Goal: Task Accomplishment & Management: Manage account settings

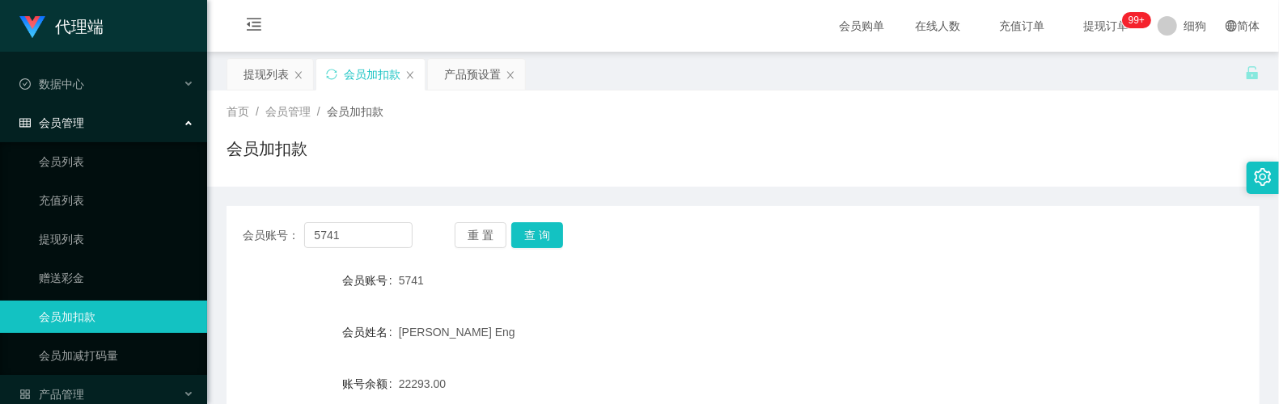
scroll to position [215, 0]
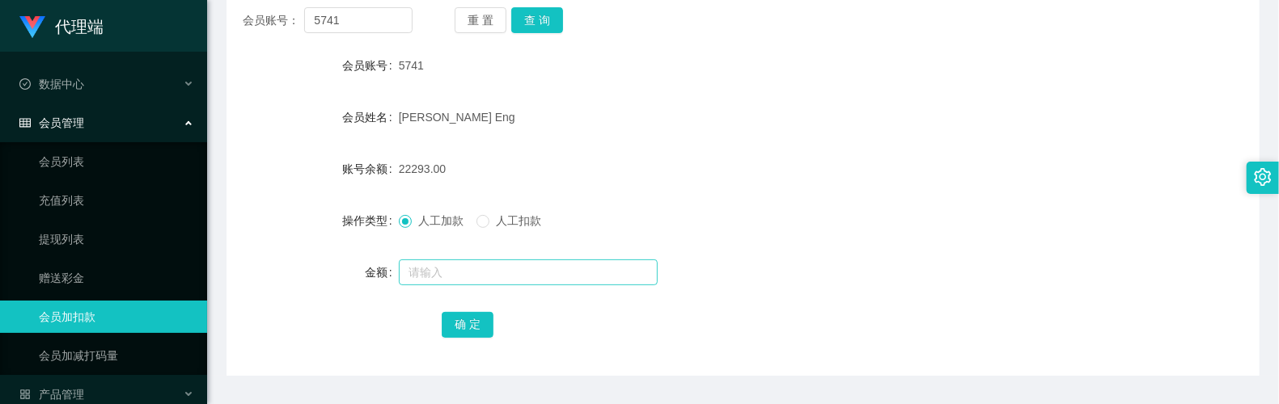
click at [476, 266] on input "text" at bounding box center [528, 273] width 259 height 26
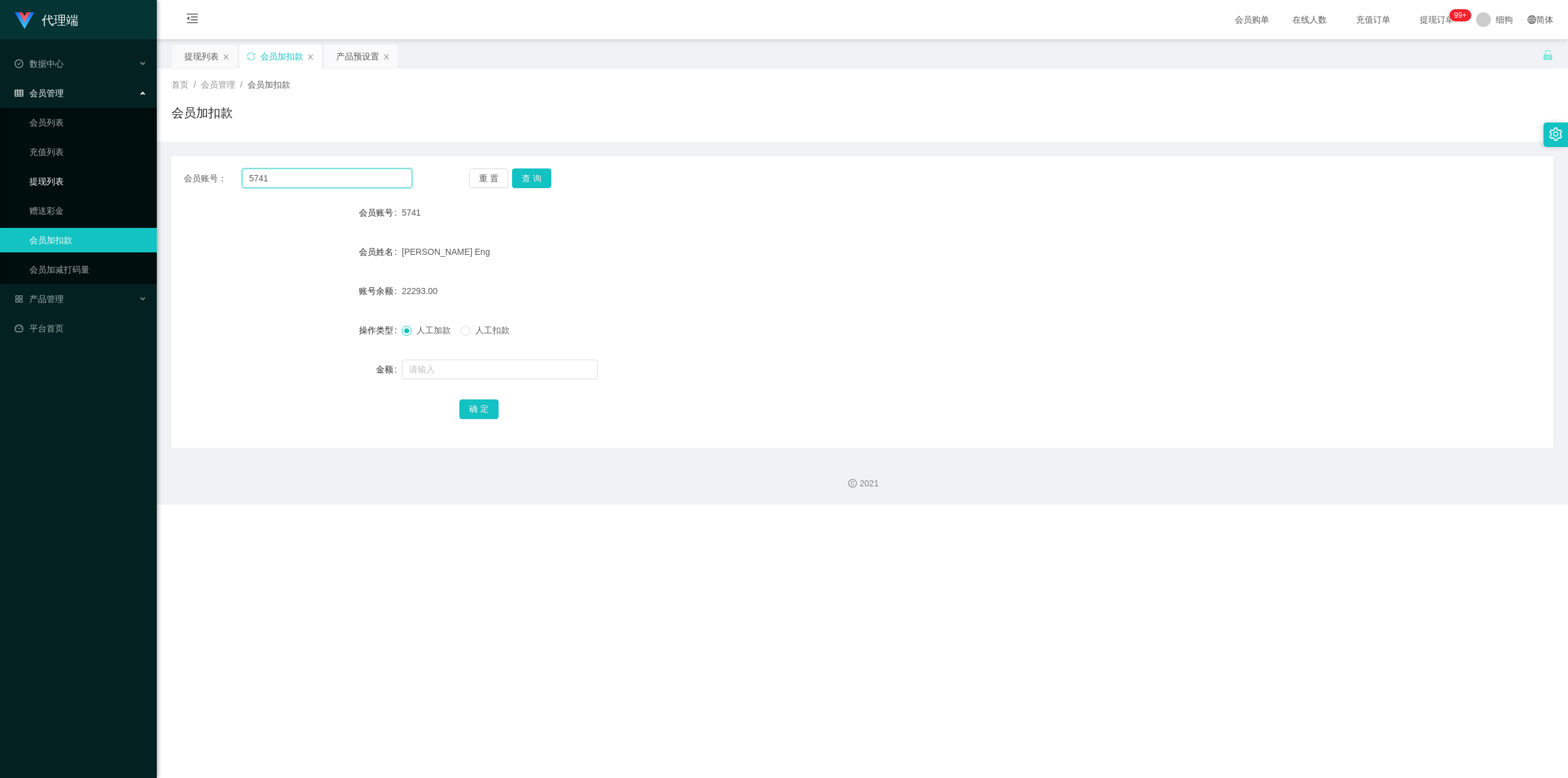
drag, startPoint x: 311, startPoint y: 177, endPoint x: 121, endPoint y: 173, distance: 190.0
click at [121, 173] on section "代理端 数据中心 会员管理 会员列表 充值列表 提现列表 赠送彩金 会员加扣款 会员加减打码量 产品管理 开奖记录 注单管理 产品列表 即时注单 产品预设置 …" at bounding box center [784, 252] width 1568 height 505
click at [192, 59] on div "提现列表" at bounding box center [201, 56] width 34 height 23
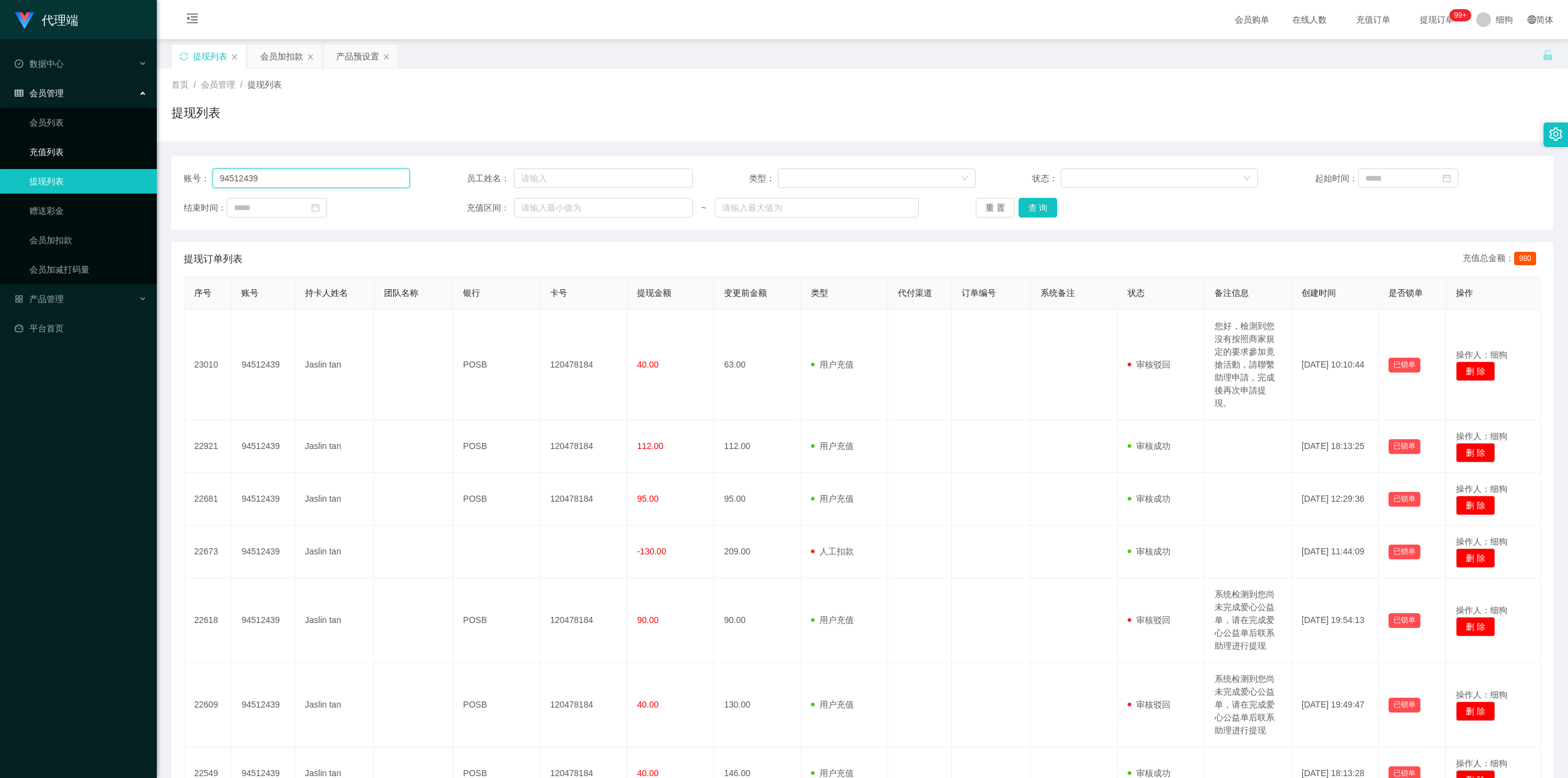
drag, startPoint x: 322, startPoint y: 175, endPoint x: 0, endPoint y: 138, distance: 324.1
click at [0, 138] on section "代理端 数据中心 会员管理 会员列表 充值列表 提现列表 赠送彩金 会员加扣款 会员加减打码量 产品管理 开奖记录 注单管理 产品列表 即时注单 产品预设置 …" at bounding box center [784, 527] width 1568 height 1055
paste input "5741"
type input "5741"
drag, startPoint x: 1060, startPoint y: 211, endPoint x: 1045, endPoint y: 211, distance: 15.0
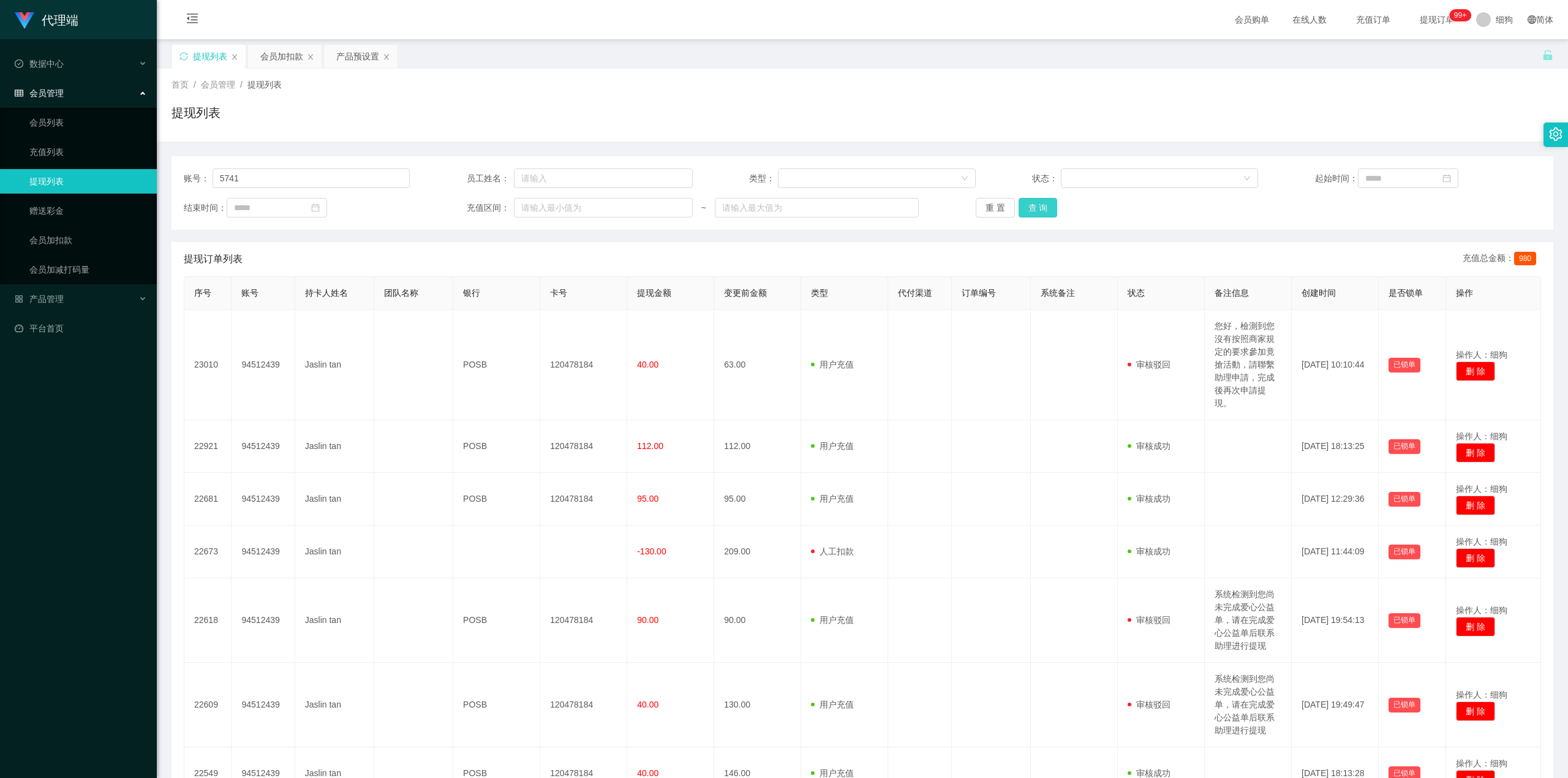
click at [968, 211] on div "重 置 查 询" at bounding box center [1089, 208] width 226 height 20
click at [968, 211] on button "查 询" at bounding box center [1039, 208] width 39 height 20
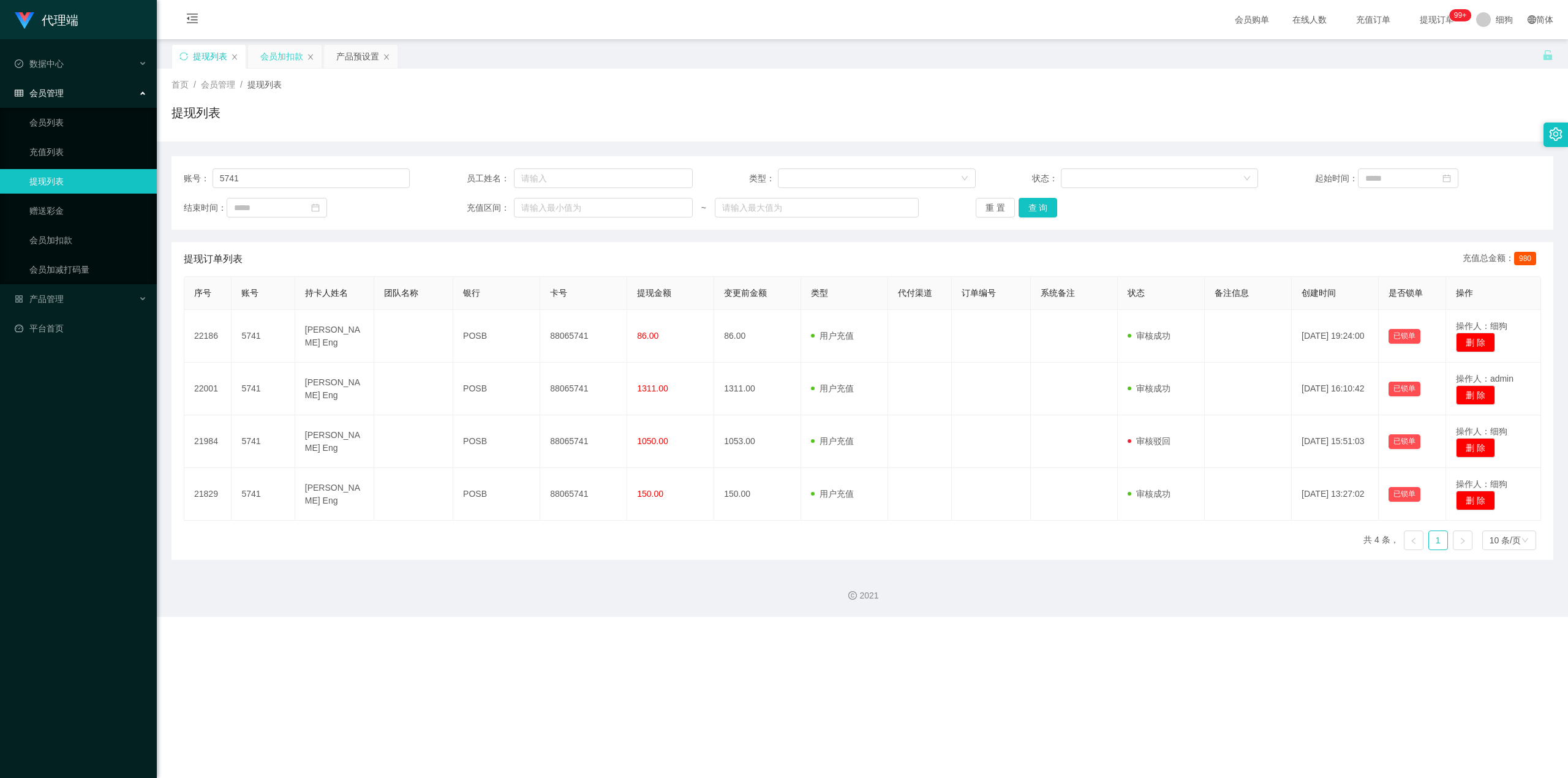
click at [270, 54] on div "会员加扣款" at bounding box center [282, 56] width 43 height 23
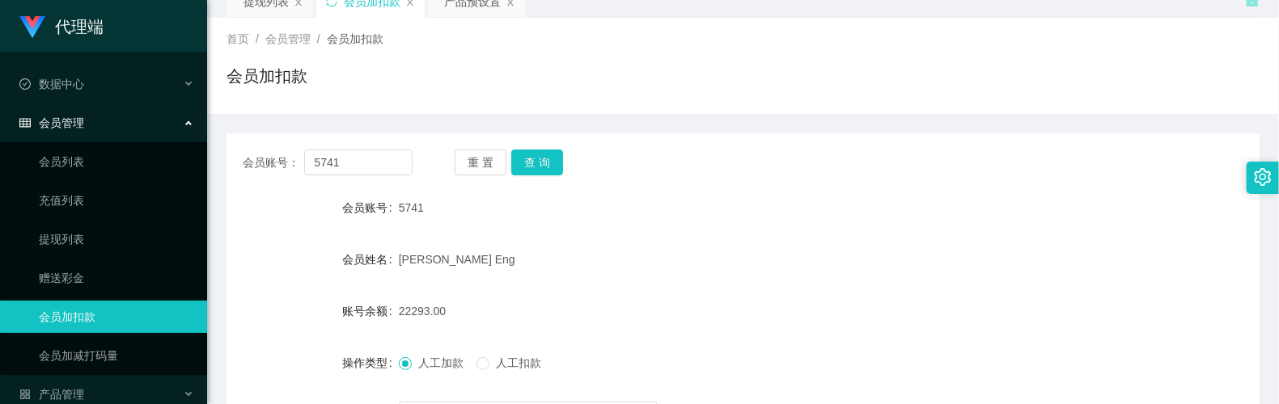
scroll to position [108, 0]
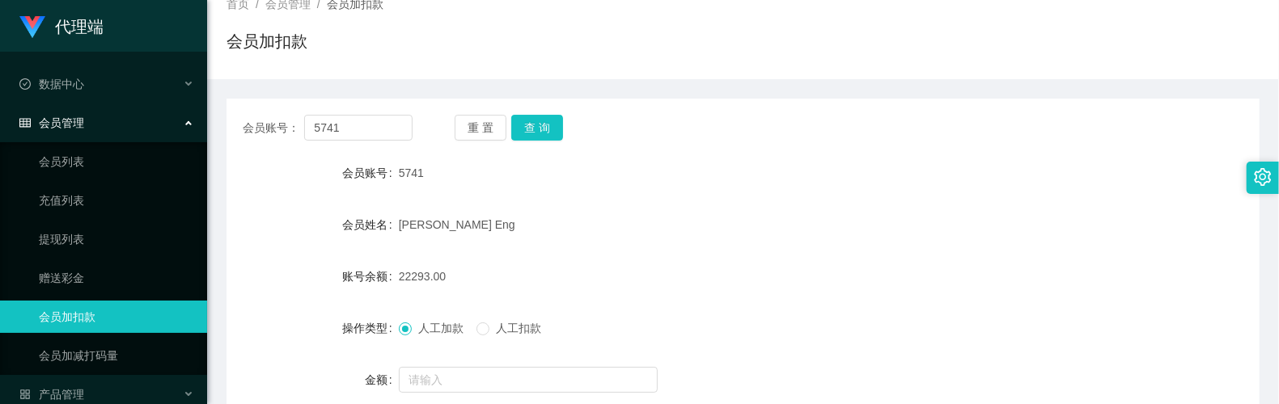
click at [723, 210] on div "[PERSON_NAME] Eng" at bounding box center [700, 225] width 602 height 32
